Goal: Task Accomplishment & Management: Complete application form

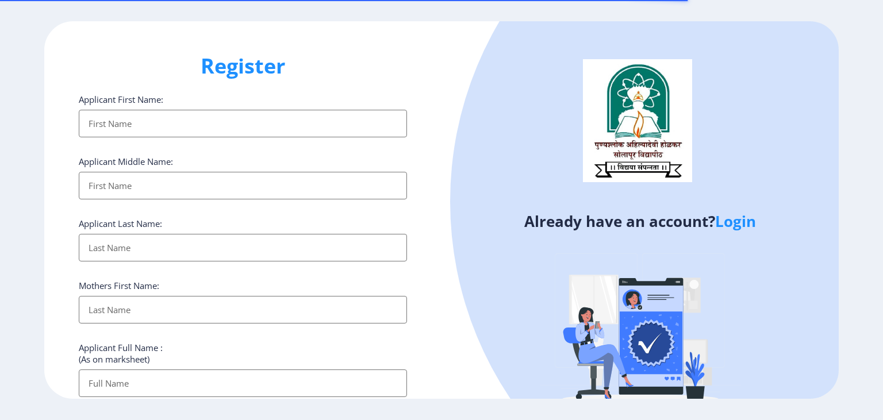
select select
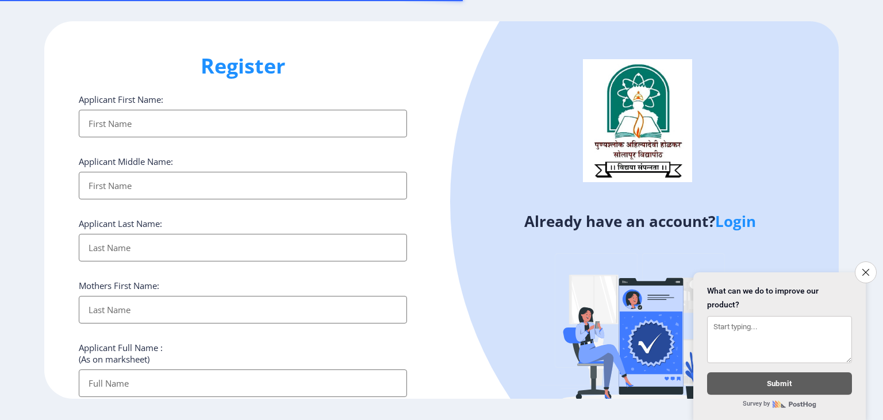
select select
click at [868, 260] on button "Close survey" at bounding box center [866, 272] width 24 height 24
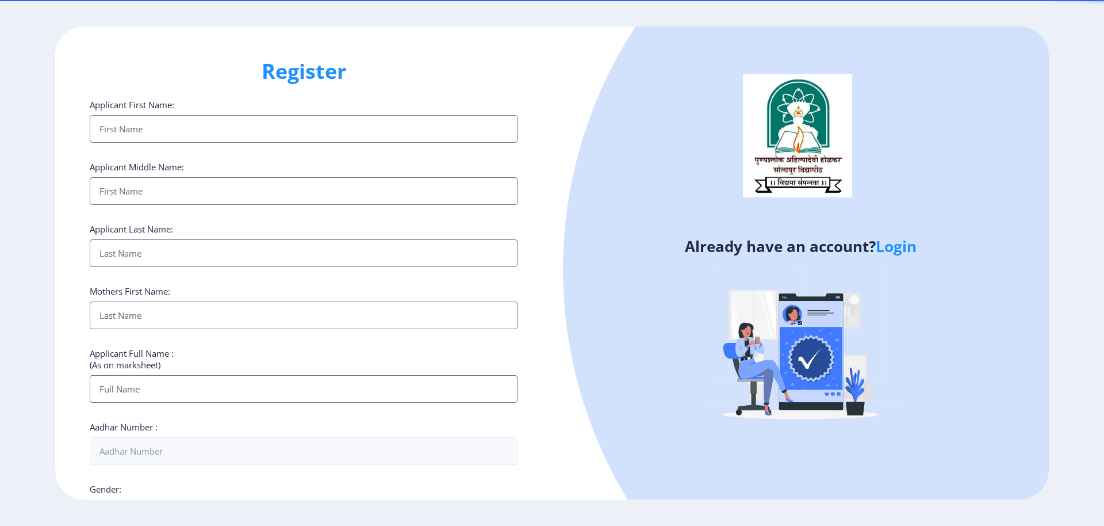
click at [580, 113] on div "Already have an account? Login" at bounding box center [800, 262] width 497 height 473
click at [172, 136] on input "Applicant First Name:" at bounding box center [304, 129] width 428 height 28
click at [117, 73] on h1 "Register" at bounding box center [304, 71] width 428 height 28
click at [125, 134] on input "Applicant First Name:" at bounding box center [304, 129] width 428 height 28
